Goal: Task Accomplishment & Management: Manage account settings

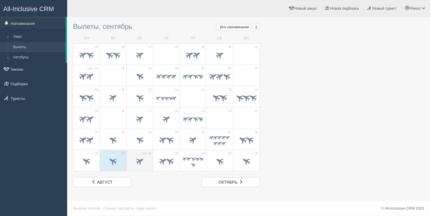
scroll to position [1, 0]
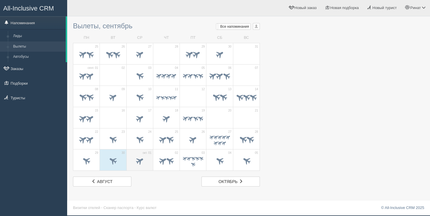
click at [138, 162] on span at bounding box center [140, 161] width 10 height 10
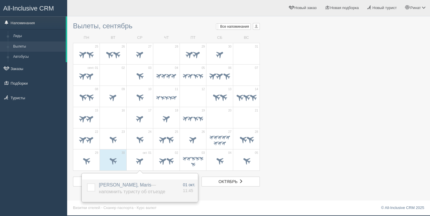
click at [150, 183] on span "DIUZHIKOVA OKSANA, Maris — Напомнить туристу об отъезде" at bounding box center [132, 189] width 66 height 12
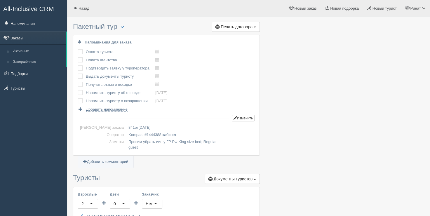
click at [137, 138] on td "Просим убрать иин у ГР РФ King size bed; Regular guest" at bounding box center [190, 144] width 129 height 13
click at [147, 136] on span "1444388" at bounding box center [154, 135] width 15 height 4
copy span "1444388"
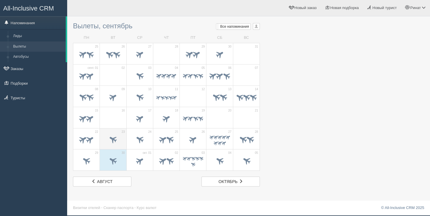
scroll to position [1, 0]
click at [119, 162] on span at bounding box center [113, 162] width 20 height 10
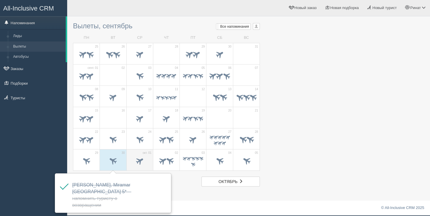
click at [146, 166] on div at bounding box center [140, 161] width 20 height 12
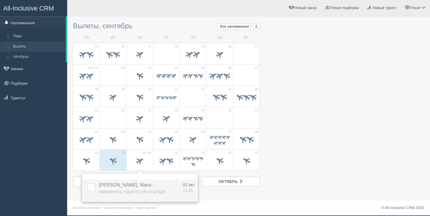
click at [87, 183] on label at bounding box center [87, 183] width 0 height 0
click at [0, 0] on input "checkbox" at bounding box center [0, 0] width 0 height 0
click at [163, 166] on div at bounding box center [166, 161] width 20 height 12
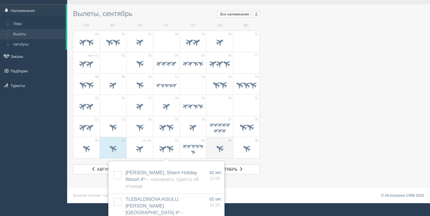
scroll to position [24, 0]
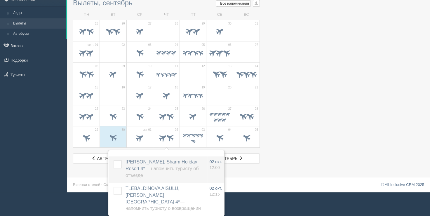
click at [130, 164] on span "ALINA OLGA, Sharm Holiday Resort 4* — Напомнить туристу об отъезде" at bounding box center [162, 168] width 73 height 18
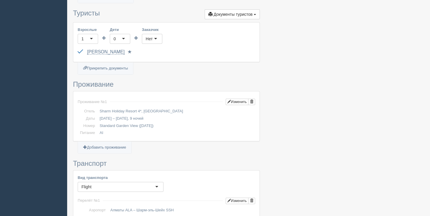
scroll to position [263, 0]
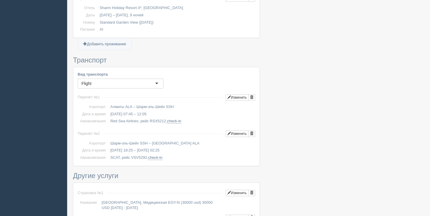
drag, startPoint x: 126, startPoint y: 70, endPoint x: 126, endPoint y: 76, distance: 5.8
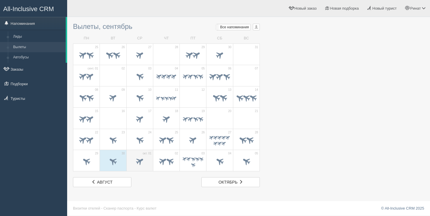
scroll to position [1, 0]
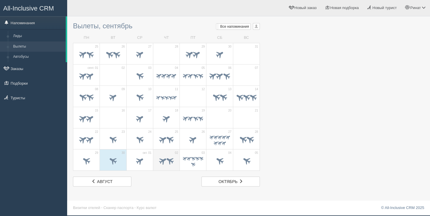
click at [170, 164] on span at bounding box center [166, 162] width 20 height 10
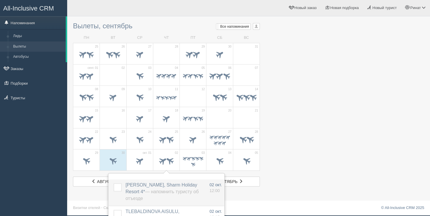
click at [114, 183] on label at bounding box center [114, 183] width 0 height 0
click at [0, 0] on input "checkbox" at bounding box center [0, 0] width 0 height 0
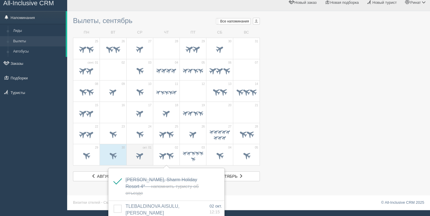
scroll to position [24, 0]
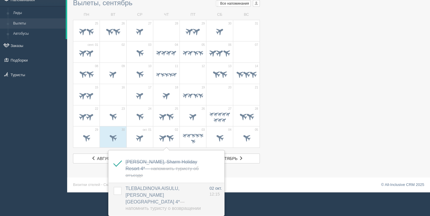
click at [153, 188] on span "TLEBALDINOVA AISULU, Rehana Sharm Resort Aqua Park & Spa 4* — Напомнить туристу…" at bounding box center [163, 198] width 75 height 25
